Goal: Task Accomplishment & Management: Complete application form

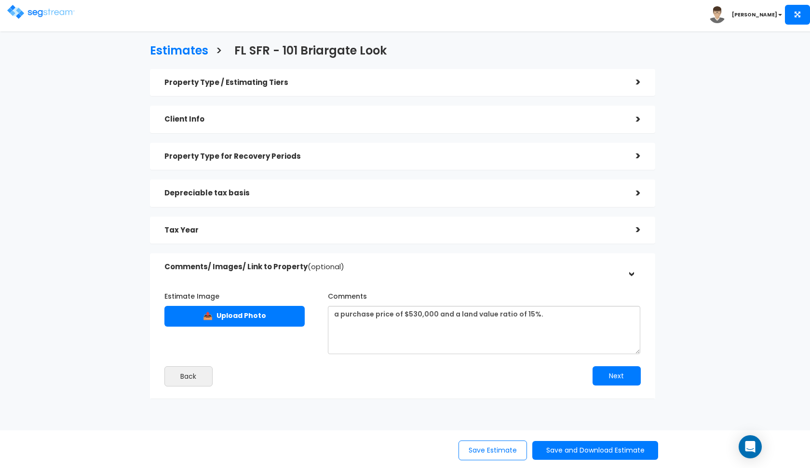
click at [15, 10] on img at bounding box center [41, 12] width 68 height 14
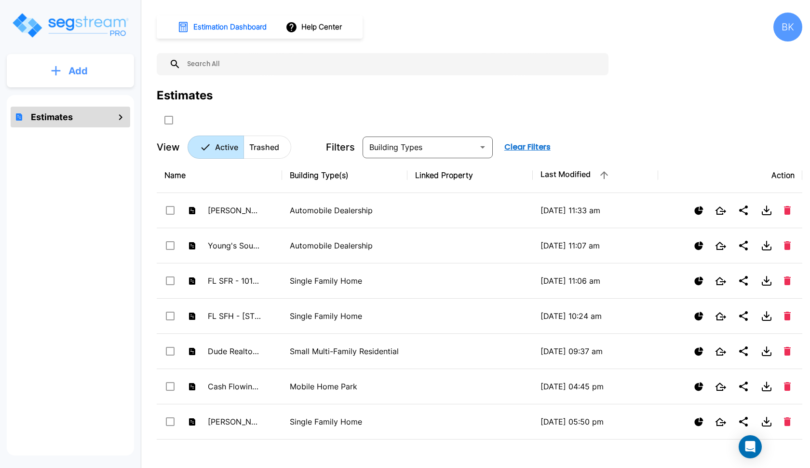
click at [73, 70] on p "Add" at bounding box center [77, 71] width 19 height 14
click at [69, 99] on p "Add Estimate" at bounding box center [76, 98] width 49 height 12
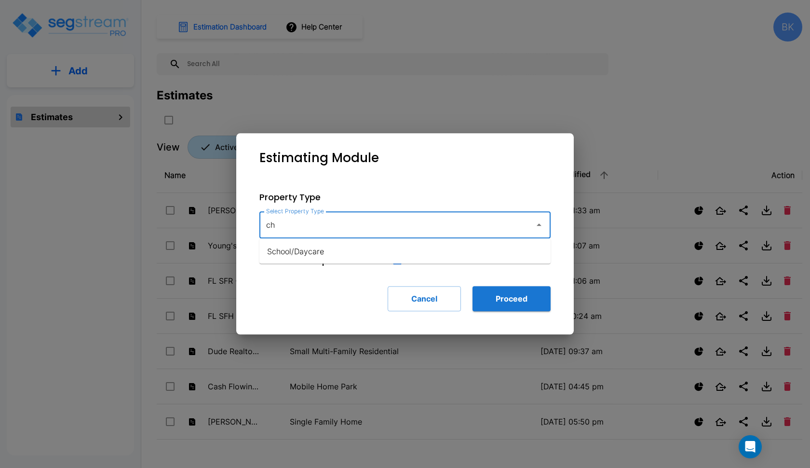
type input "c"
click at [328, 257] on li "School/Daycare" at bounding box center [405, 251] width 291 height 17
type input "School/Daycare"
click at [509, 309] on button "Proceed" at bounding box center [512, 298] width 78 height 25
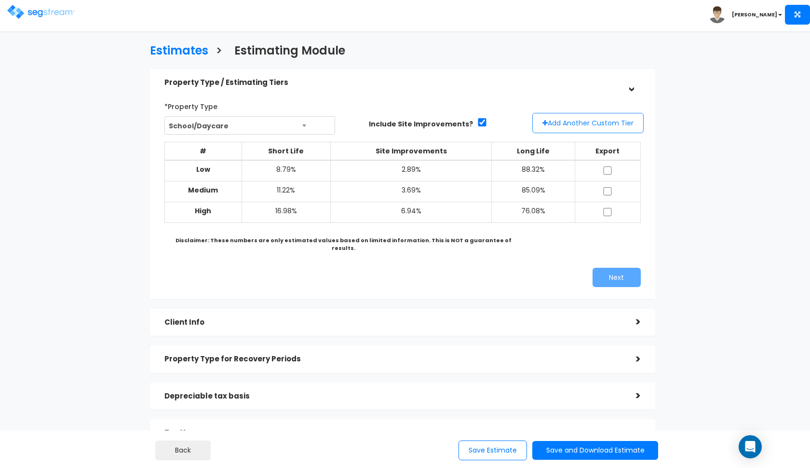
click at [585, 122] on button "Add Another Custom Tier" at bounding box center [588, 123] width 111 height 20
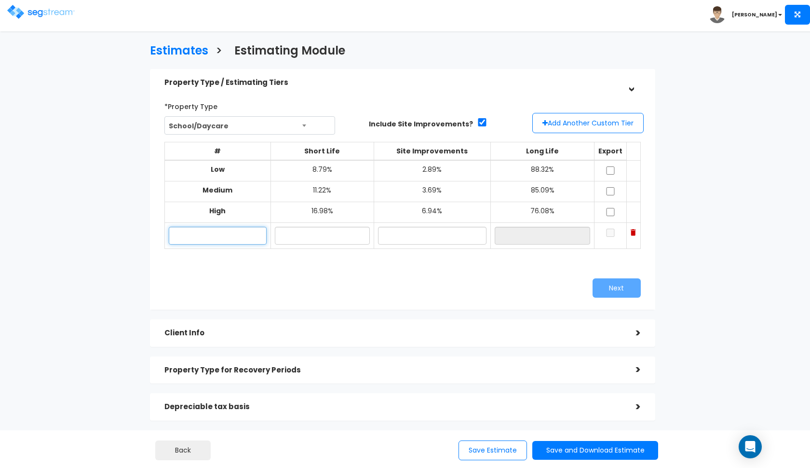
click at [224, 234] on input "text" at bounding box center [218, 236] width 98 height 18
type input "D"
type input "Legacy Classical"
type input "0.00%"
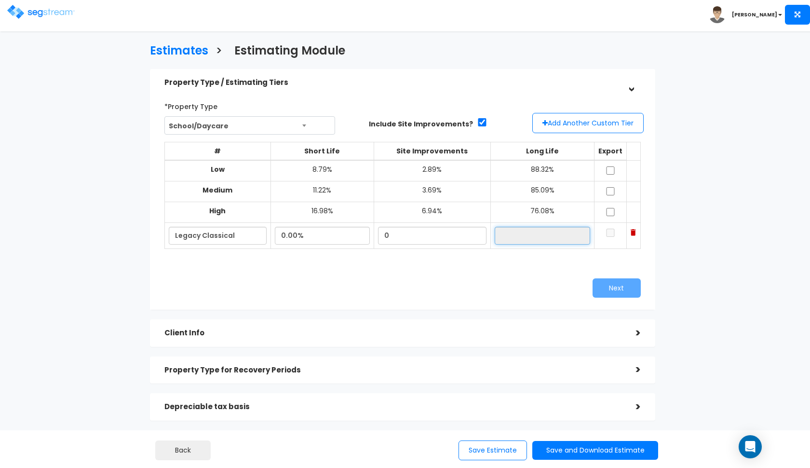
type input "100.00%"
click at [612, 170] on input "checkbox" at bounding box center [611, 170] width 10 height 8
checkbox input "true"
click at [613, 190] on input "checkbox" at bounding box center [611, 191] width 10 height 8
checkbox input "true"
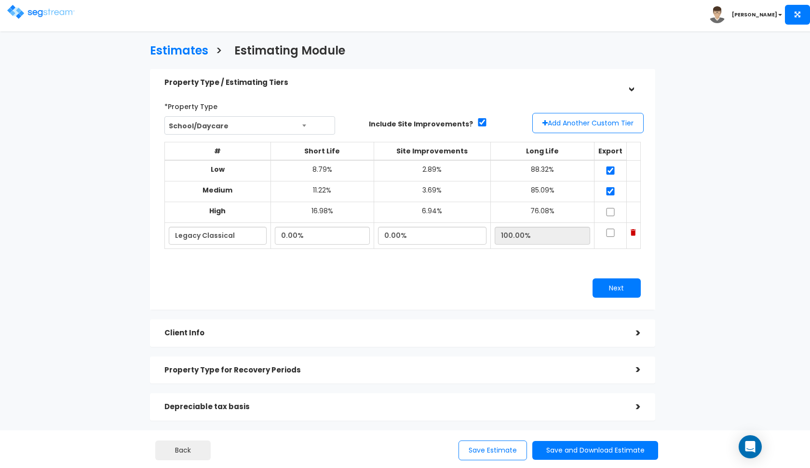
click at [613, 209] on input "checkbox" at bounding box center [611, 212] width 10 height 8
checkbox input "true"
click at [612, 229] on input "checkbox" at bounding box center [611, 233] width 10 height 8
checkbox input "true"
click at [607, 286] on button "Next" at bounding box center [617, 287] width 48 height 19
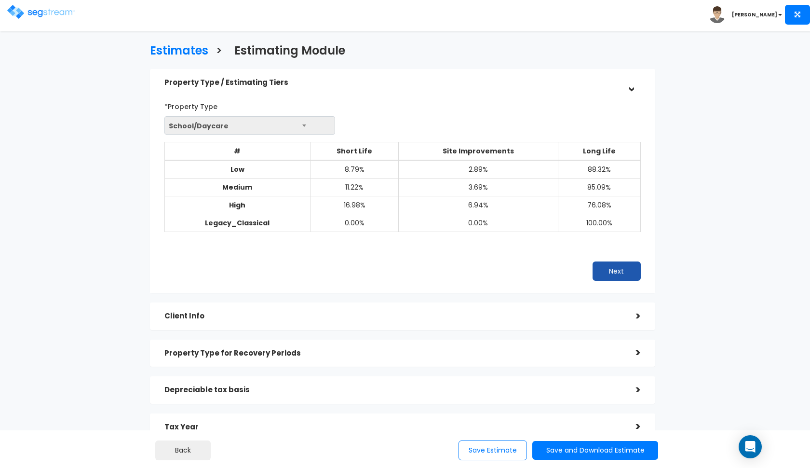
click at [623, 267] on button "Next" at bounding box center [617, 270] width 48 height 19
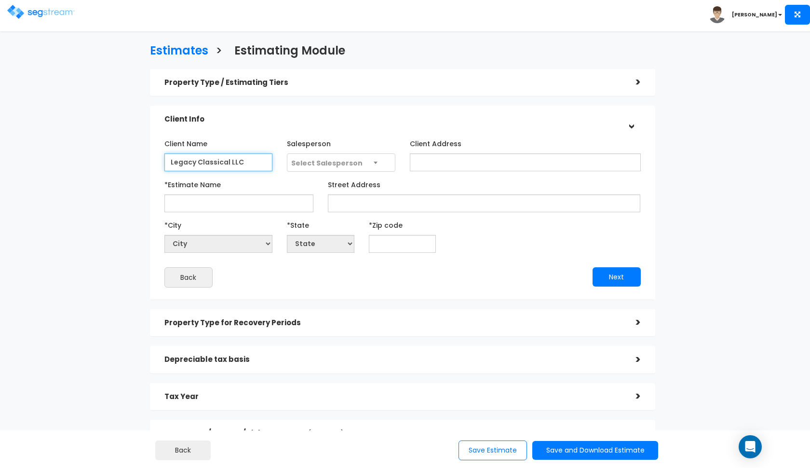
type input "Legacy Classical LLC"
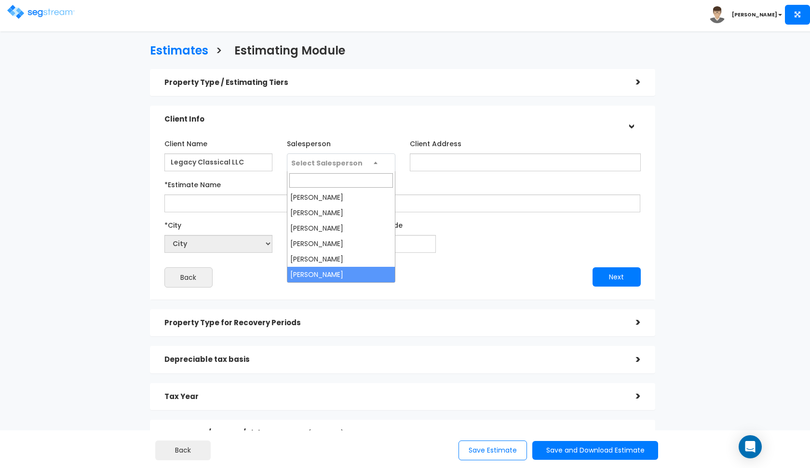
select select "190"
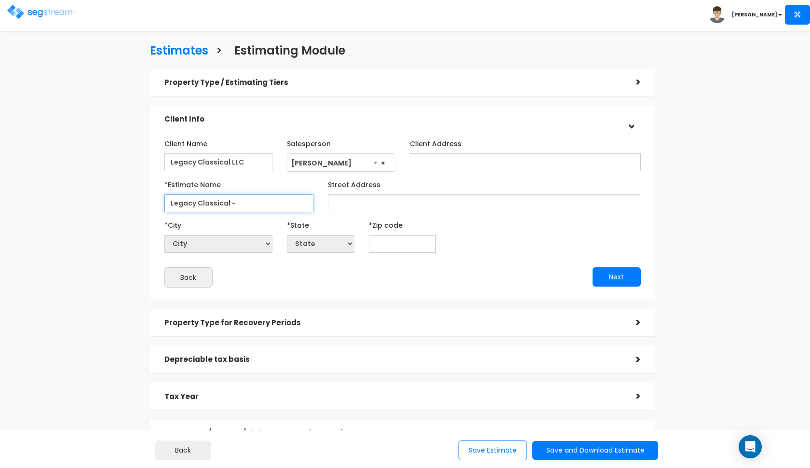
paste input "Folks - for every 100k spent on an Airbnb property purchase, expect about 20k i…"
type input "Legacy Classical - Folks - for every 100k spent on an Airbnb property purchase,…"
paste input "2621 S Scales St, Reidville, NC 27320"
type input "Legacy Classical - [STREET_ADDRESS]"
paste input "2621 S Scales St, Reidville, NC 27320"
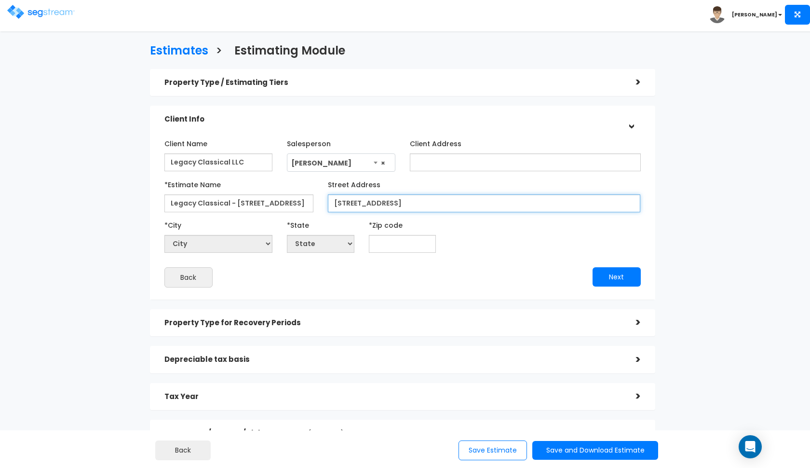
drag, startPoint x: 468, startPoint y: 201, endPoint x: 435, endPoint y: 200, distance: 33.8
click at [435, 200] on input "2621 S Scales St, Reidville, NC 27320" at bounding box center [484, 203] width 313 height 18
type input "2621 S Scales St, Reidville, NC 27320"
paste input "27320"
type input "27320"
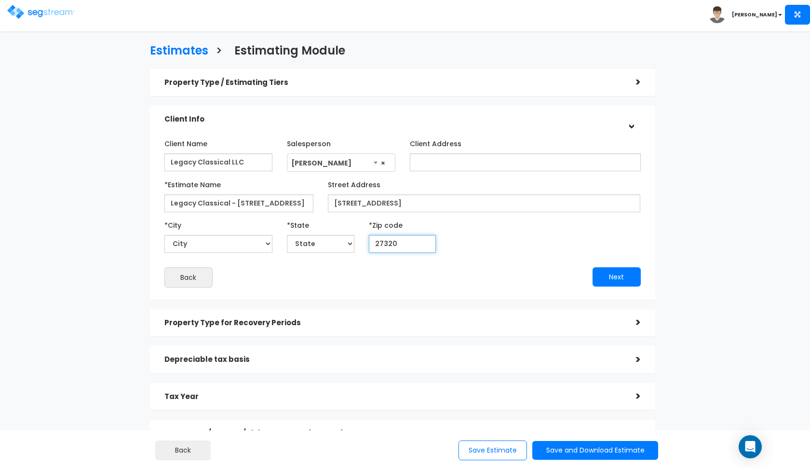
select select "NC"
type input "27320"
drag, startPoint x: 467, startPoint y: 201, endPoint x: 405, endPoint y: 201, distance: 62.7
click at [405, 201] on input "2621 S Scales St, Reidville, NC 27320" at bounding box center [484, 203] width 313 height 18
type input "[STREET_ADDRESS]"
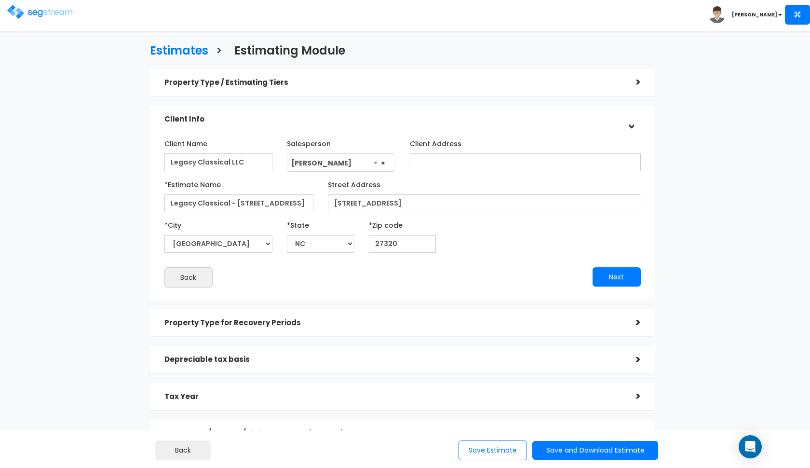
click at [336, 269] on div "Back" at bounding box center [280, 277] width 246 height 20
click at [599, 274] on button "Next" at bounding box center [617, 276] width 48 height 19
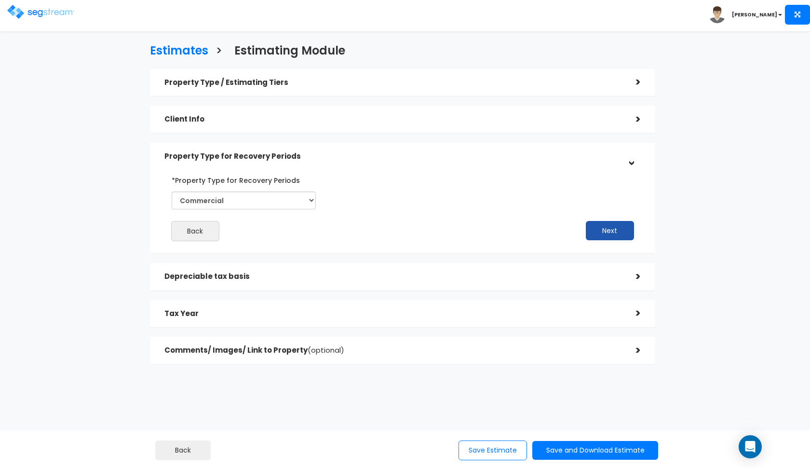
click at [603, 229] on button "Next" at bounding box center [610, 230] width 48 height 19
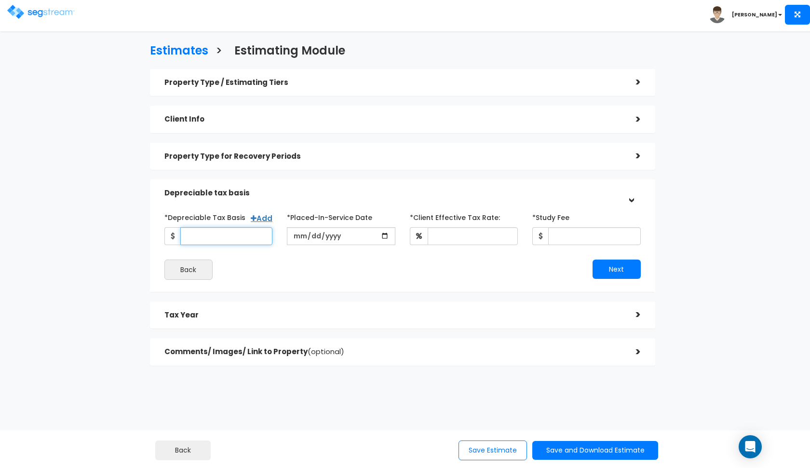
click at [202, 233] on input "*Depreciable Tax Basis" at bounding box center [226, 236] width 93 height 18
type input "4,626,929.5"
click at [296, 232] on input "date" at bounding box center [341, 236] width 109 height 18
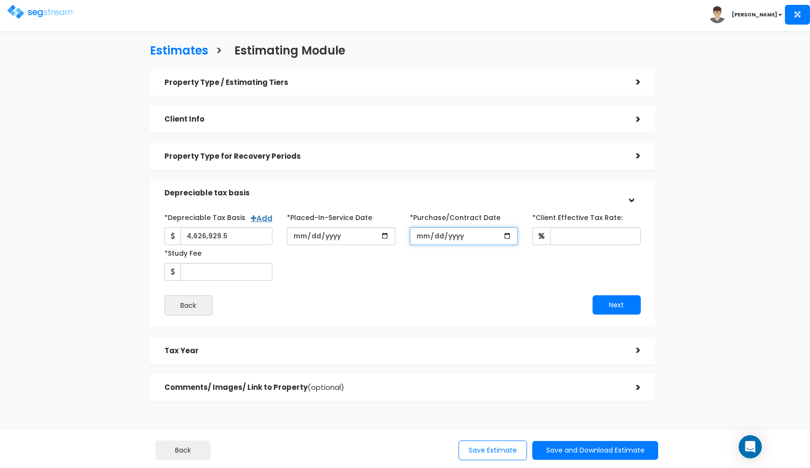
click at [417, 236] on input "*Purchase/Contract Date" at bounding box center [464, 236] width 109 height 18
click at [309, 241] on input "2025-01-31" at bounding box center [341, 236] width 109 height 18
type input "[DATE]"
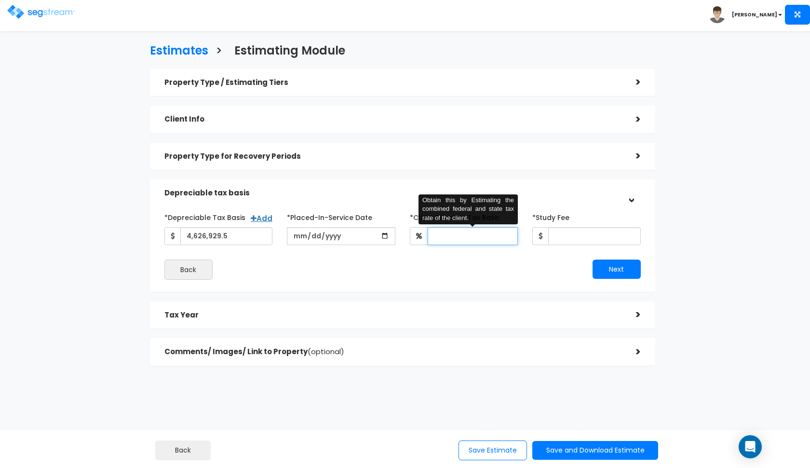
click at [440, 231] on input "*Client Effective Tax Rate:" at bounding box center [473, 236] width 91 height 18
click at [414, 269] on div "Next" at bounding box center [526, 269] width 246 height 19
click at [450, 234] on input "*Client Effective Tax Rate:" at bounding box center [473, 236] width 91 height 18
type input "37"
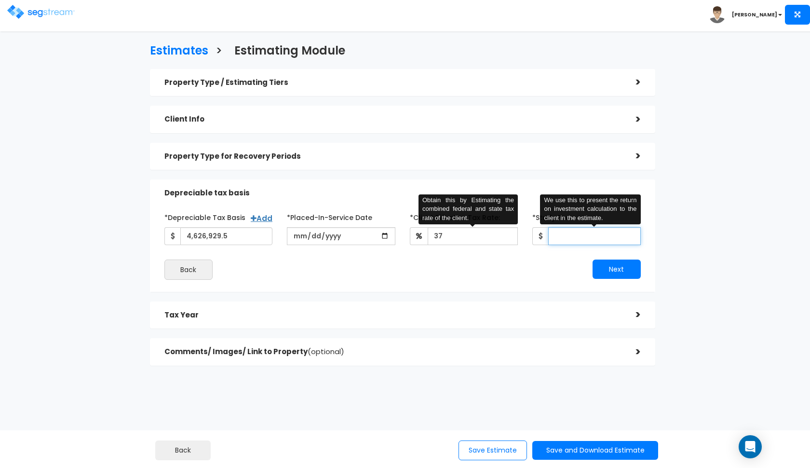
click at [564, 239] on input "*Study Fee" at bounding box center [594, 236] width 93 height 18
type input "4,500"
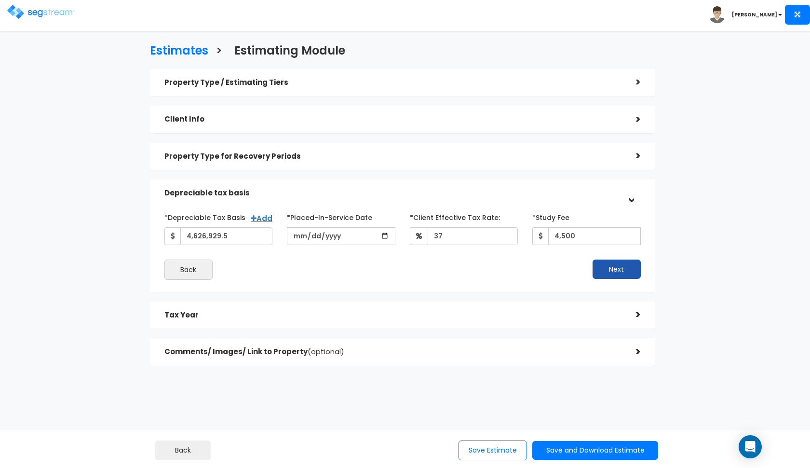
click at [617, 269] on button "Next" at bounding box center [617, 269] width 48 height 19
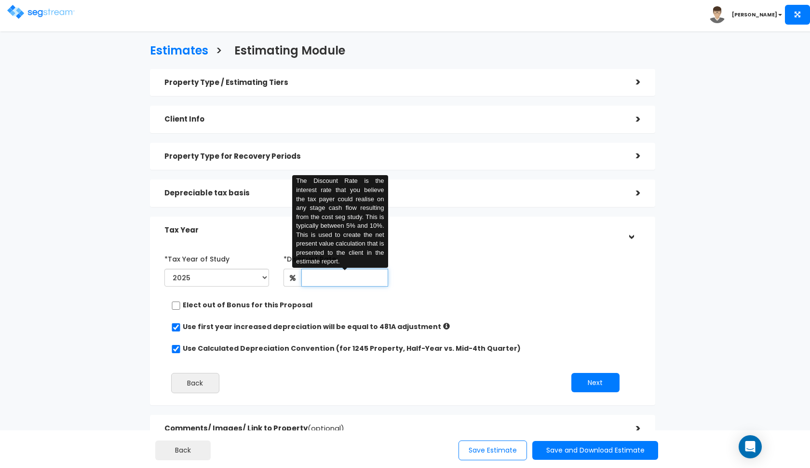
click at [321, 278] on input "text" at bounding box center [344, 278] width 87 height 18
type input "8"
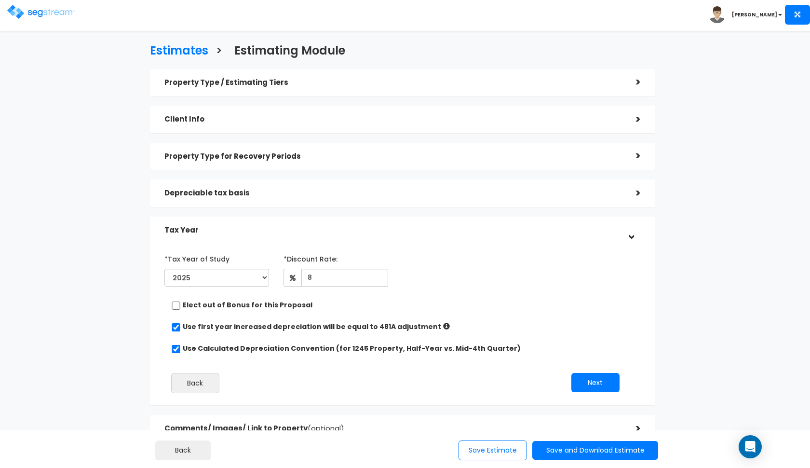
click at [497, 309] on div "Elect out of Bonus for this Proposal" at bounding box center [398, 306] width 455 height 12
click at [583, 379] on button "Next" at bounding box center [596, 382] width 48 height 19
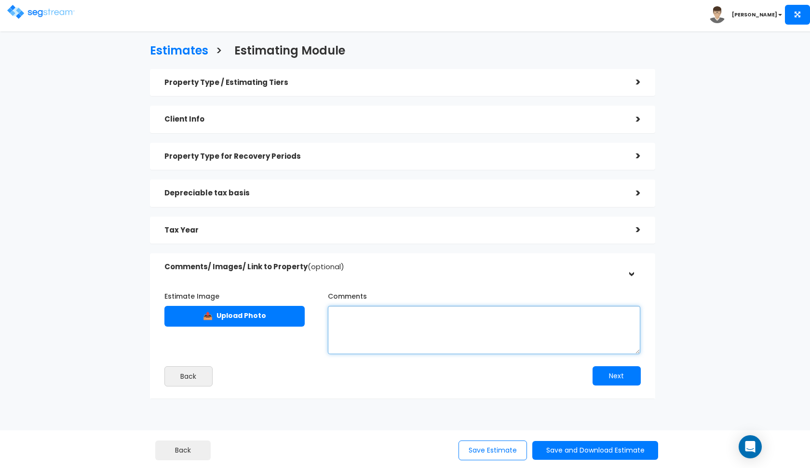
click at [478, 325] on textarea "Comments" at bounding box center [484, 330] width 313 height 48
click at [361, 313] on textarea "Waiting on full contractor breakdown in order to gauge how much of the improvem…" at bounding box center [484, 330] width 313 height 48
click at [369, 313] on textarea "Waiting on full contractor breakdown in order to gauge how much of the improvem…" at bounding box center [484, 330] width 313 height 48
click at [450, 324] on textarea "Will use full contractor breakdown in order to gauge how much of the improvemen…" at bounding box center [484, 330] width 313 height 48
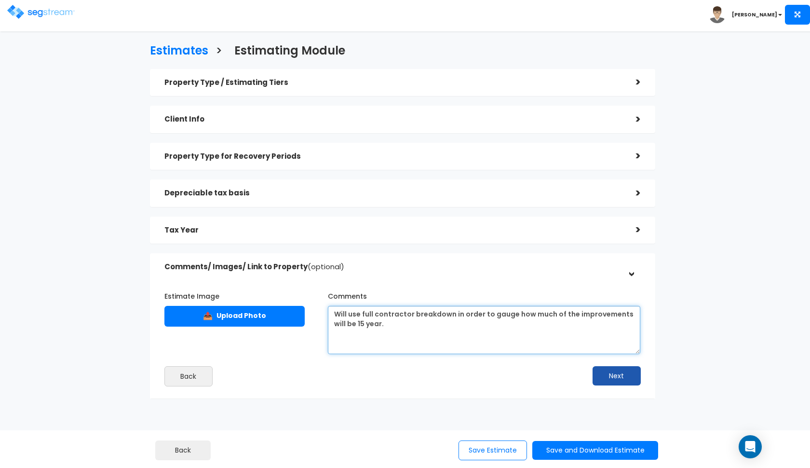
type textarea "Will use full contractor breakdown in order to gauge how much of the improvemen…"
click at [611, 373] on button "Next" at bounding box center [617, 375] width 48 height 19
click at [560, 84] on h5 "Property Type / Estimating Tiers" at bounding box center [392, 83] width 457 height 8
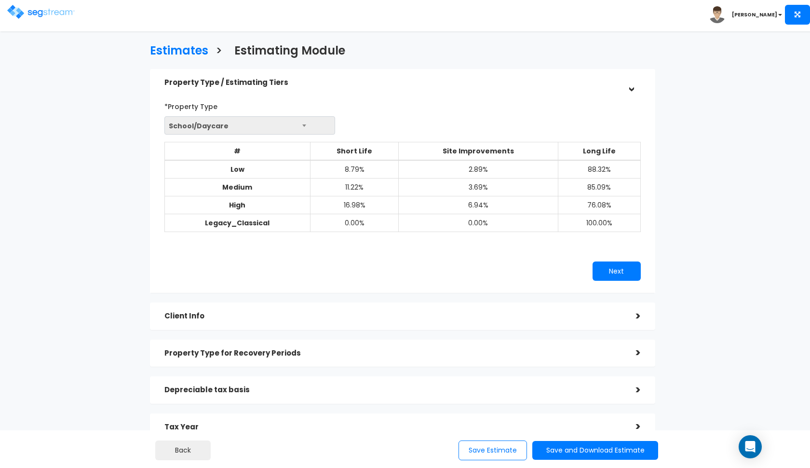
click at [553, 84] on h5 "Property Type / Estimating Tiers" at bounding box center [392, 83] width 457 height 8
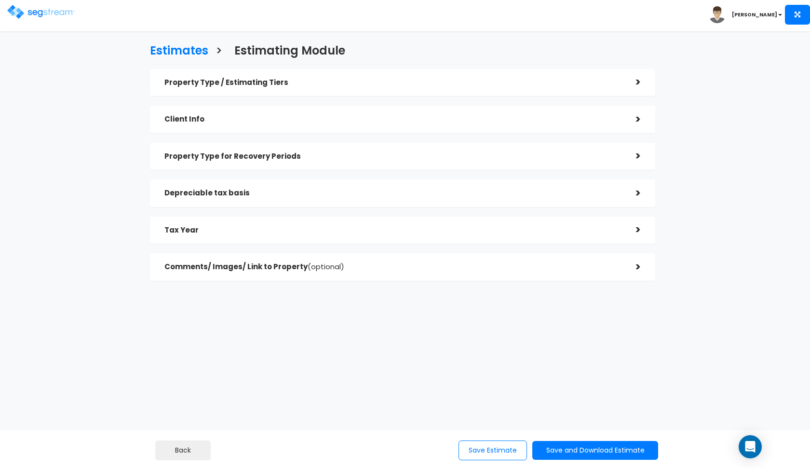
click at [485, 121] on h5 "Client Info" at bounding box center [392, 119] width 457 height 8
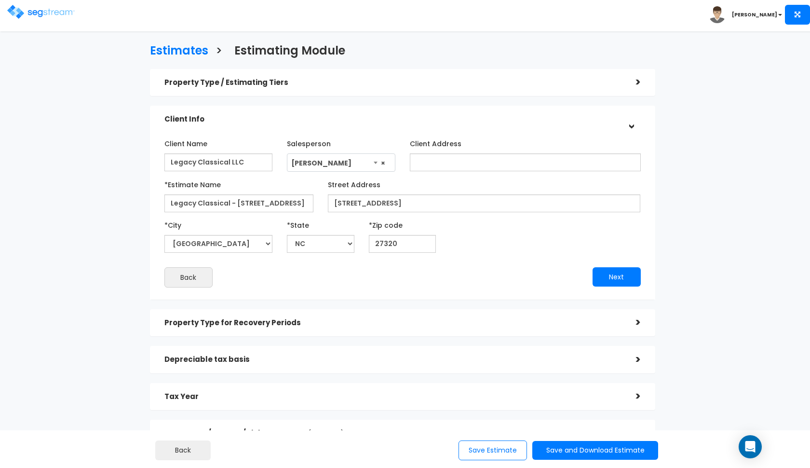
click at [485, 121] on h5 "Client Info" at bounding box center [392, 119] width 457 height 8
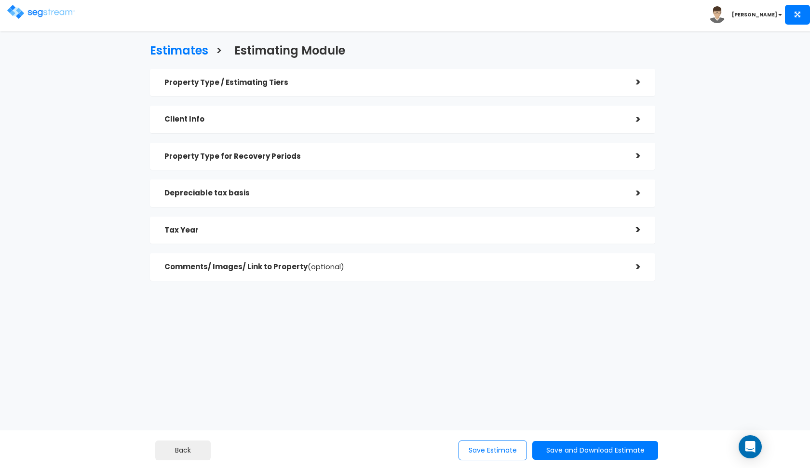
click at [434, 160] on div "Property Type for Recovery Periods" at bounding box center [392, 157] width 457 height 18
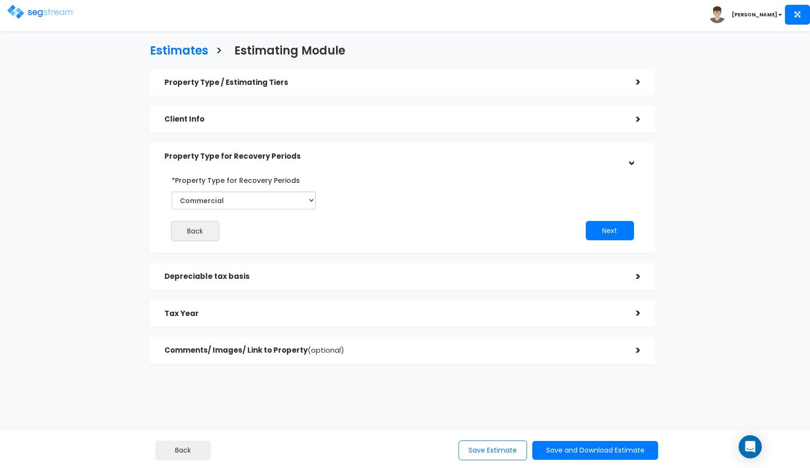
click at [434, 160] on div "Property Type for Recovery Periods" at bounding box center [392, 157] width 457 height 18
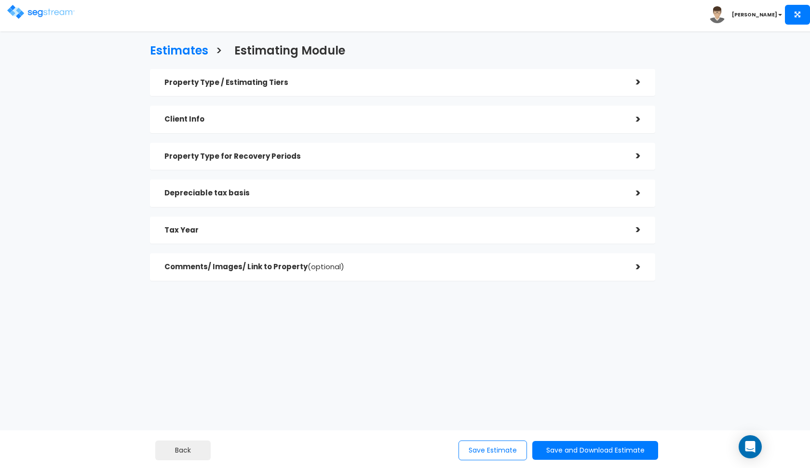
click at [406, 189] on h5 "Depreciable tax basis" at bounding box center [392, 193] width 457 height 8
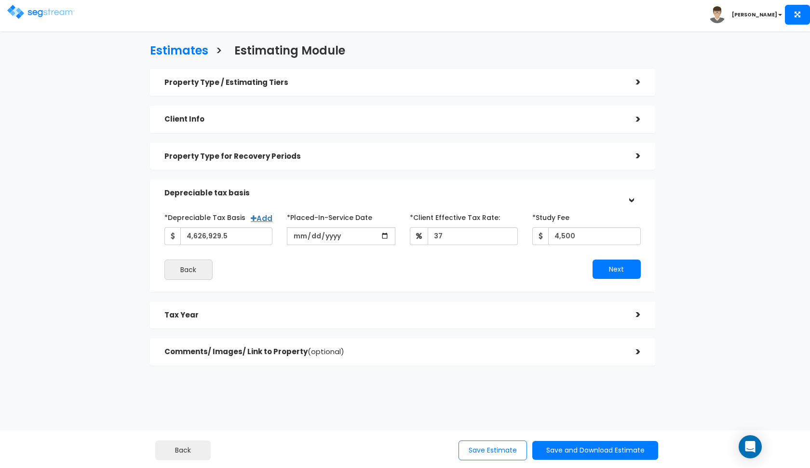
click at [404, 189] on h5 "Depreciable tax basis" at bounding box center [392, 193] width 457 height 8
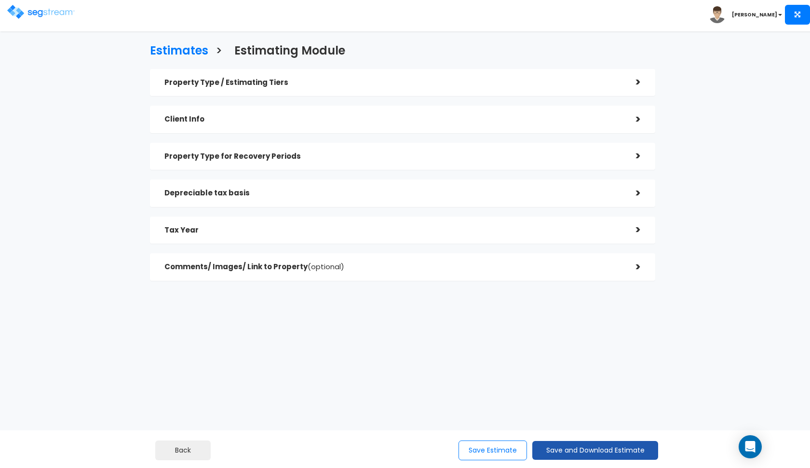
click at [604, 448] on button "Save and Download Estimate" at bounding box center [596, 450] width 126 height 19
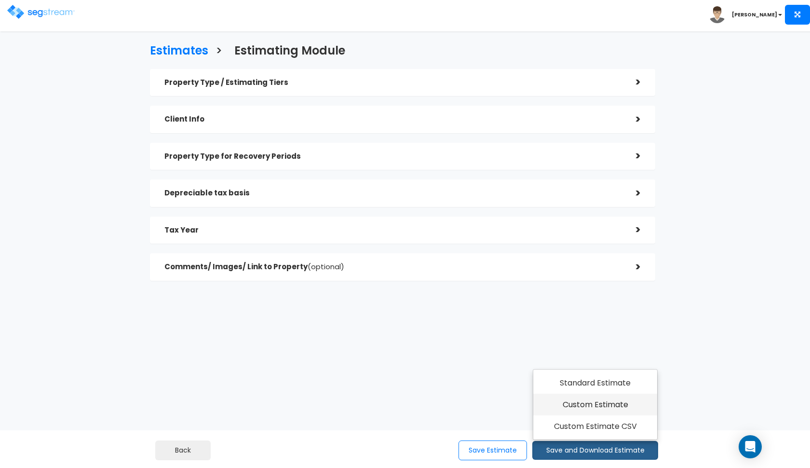
click at [604, 403] on link "Custom Estimate" at bounding box center [596, 405] width 124 height 22
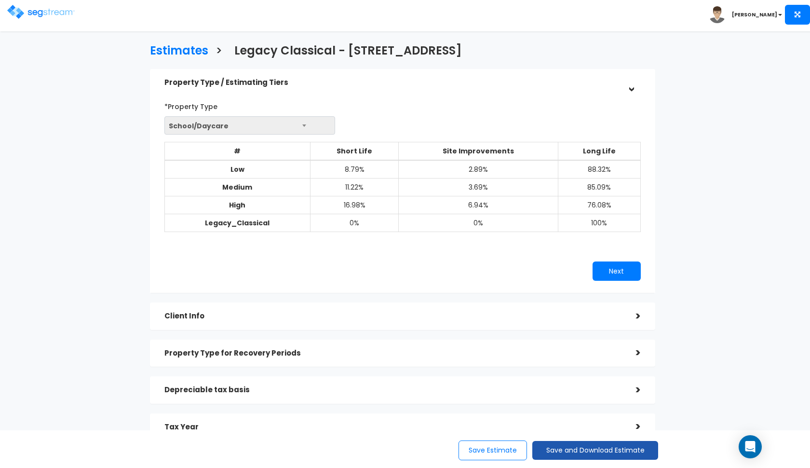
click at [564, 455] on button "Save and Download Estimate" at bounding box center [596, 450] width 126 height 19
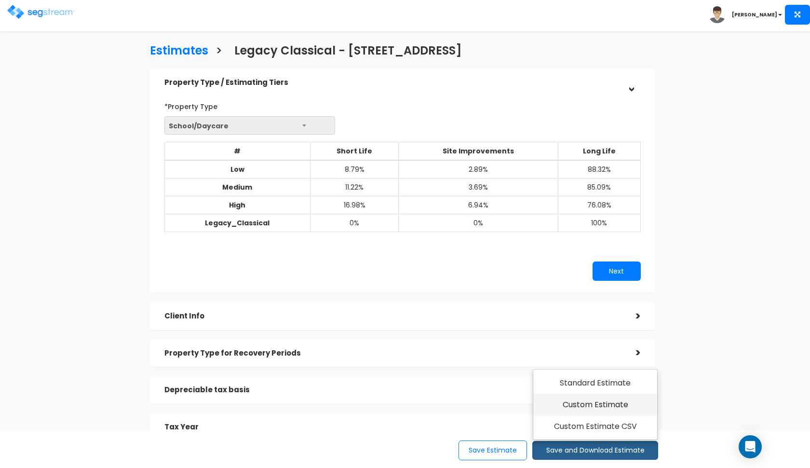
click at [585, 404] on link "Custom Estimate" at bounding box center [596, 405] width 124 height 22
